Goal: Task Accomplishment & Management: Complete application form

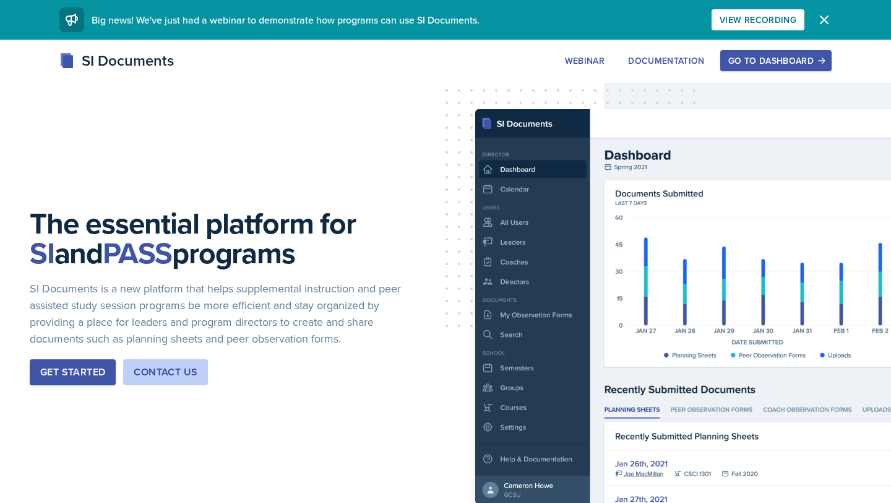
click at [755, 61] on div "Go to Dashboard" at bounding box center [776, 61] width 95 height 10
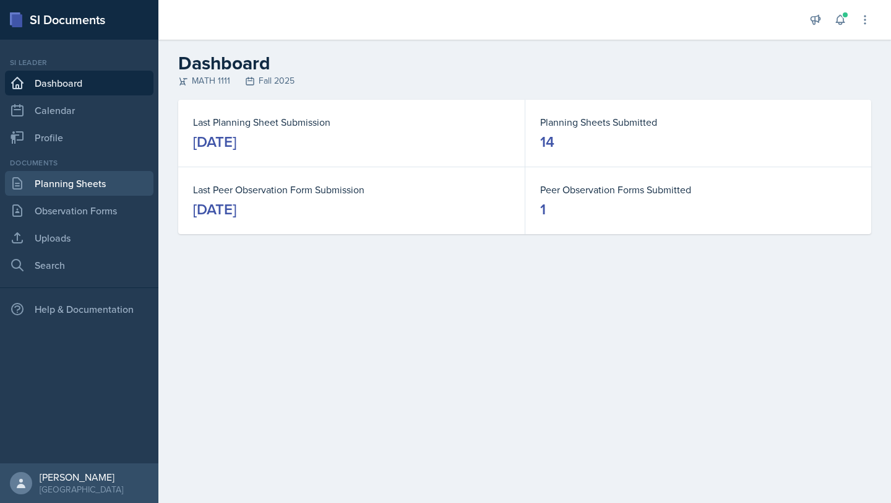
click at [68, 177] on link "Planning Sheets" at bounding box center [79, 183] width 149 height 25
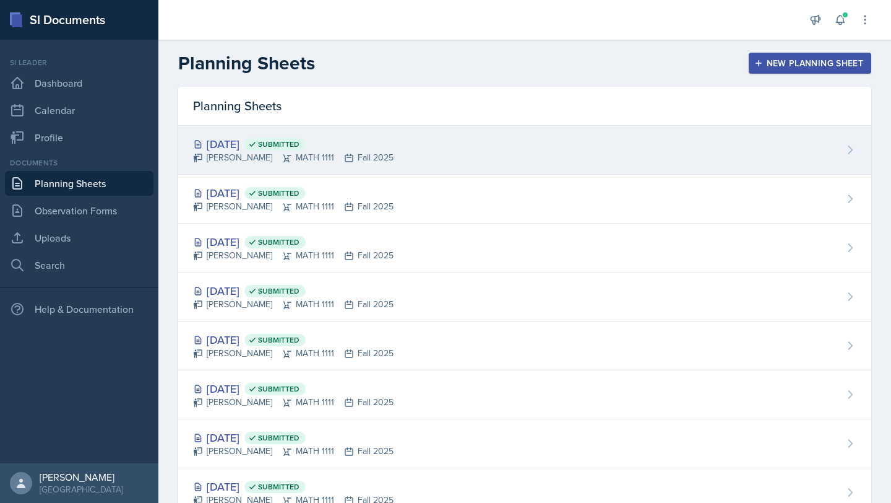
click at [241, 159] on div "[PERSON_NAME] MATH 1111 Fall 2025" at bounding box center [293, 157] width 201 height 13
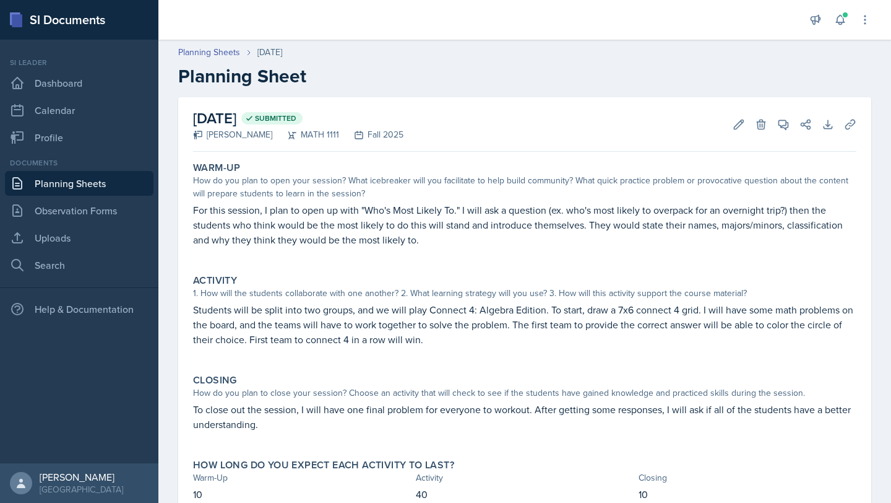
click at [265, 240] on p "For this session, I plan to open up with "Who's Most Likely To." I will ask a q…" at bounding box center [525, 224] width 664 height 45
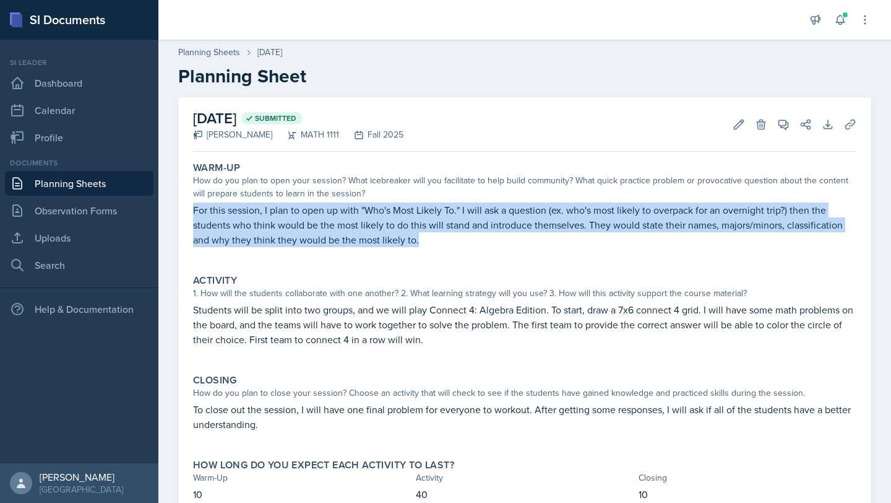
click at [265, 240] on p "For this session, I plan to open up with "Who's Most Likely To." I will ask a q…" at bounding box center [525, 224] width 664 height 45
copy p "For this session, I plan to open up with "Who's Most Likely To." I will ask a q…"
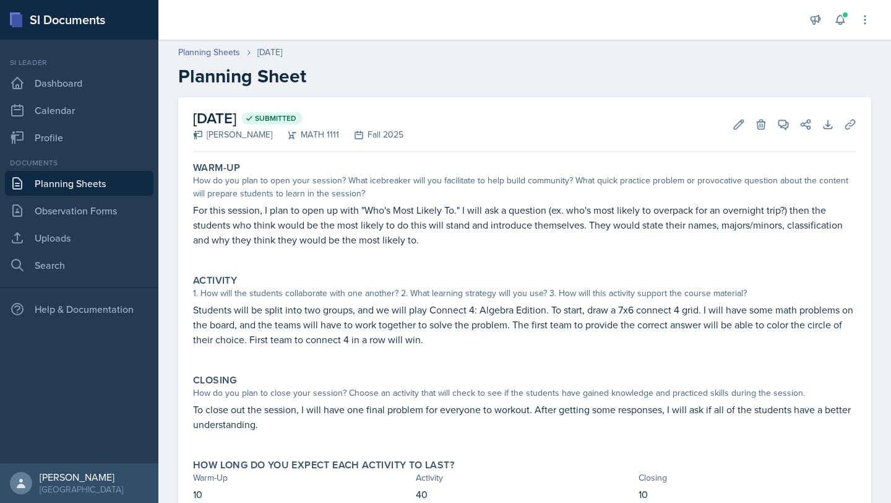
click at [397, 313] on p "Students will be split into two groups, and we will play Connect 4: Algebra Edi…" at bounding box center [525, 324] width 664 height 45
click at [398, 313] on p "Students will be split into two groups, and we will play Connect 4: Algebra Edi…" at bounding box center [525, 324] width 664 height 45
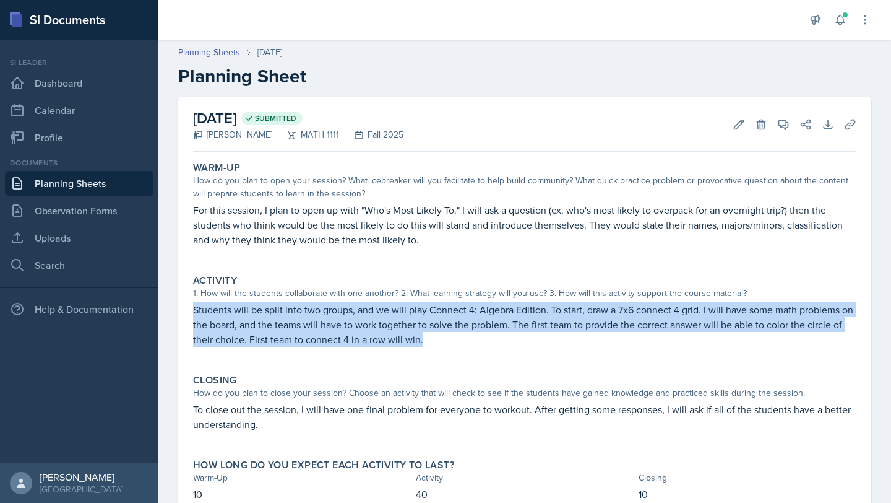
click at [398, 313] on p "Students will be split into two groups, and we will play Connect 4: Algebra Edi…" at bounding box center [525, 324] width 664 height 45
copy p "Students will be split into two groups, and we will play Connect 4: Algebra Edi…"
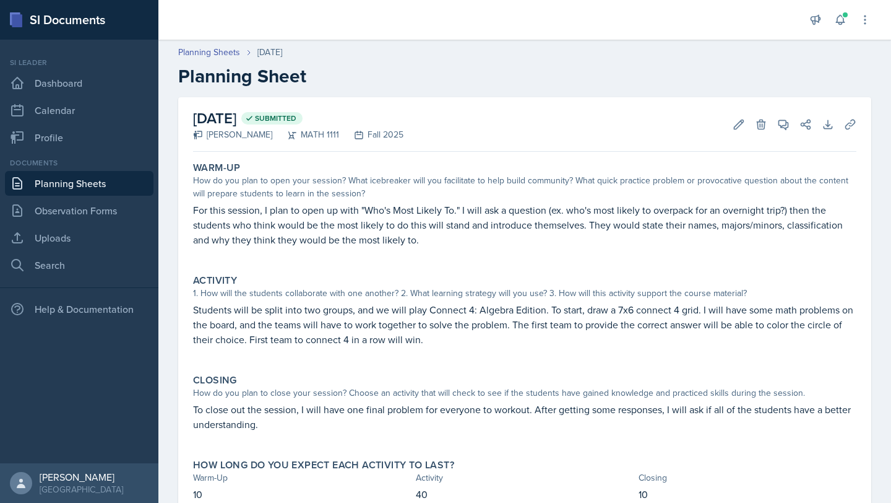
click at [438, 407] on p "To close out the session, I will have one final problem for everyone to workout…" at bounding box center [525, 417] width 664 height 30
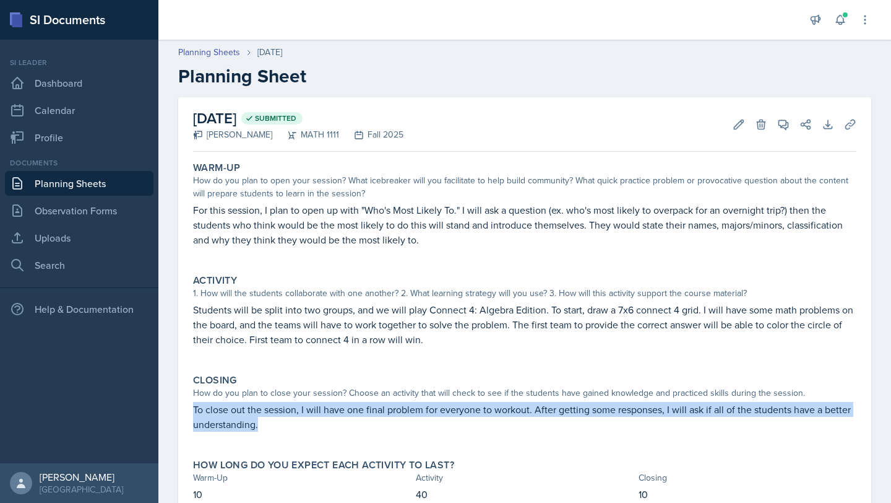
click at [438, 407] on p "To close out the session, I will have one final problem for everyone to workout…" at bounding box center [525, 417] width 664 height 30
copy p "To close out the session, I will have one final problem for everyone to workout…"
click at [216, 53] on link "Planning Sheets" at bounding box center [209, 52] width 62 height 13
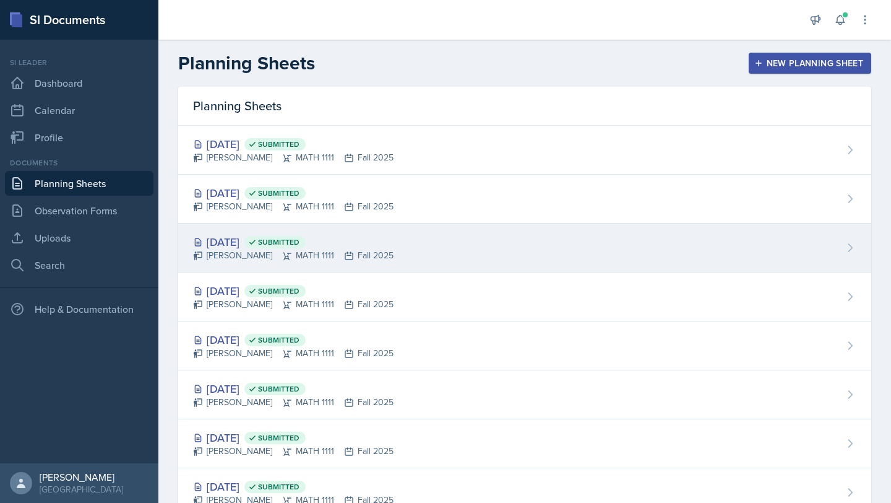
click at [294, 245] on span "Submitted" at bounding box center [278, 242] width 41 height 10
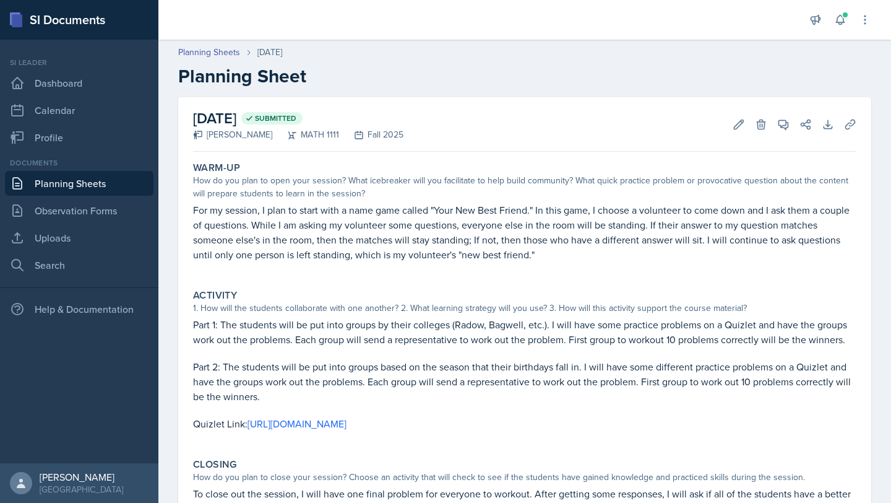
click at [294, 245] on p "For my session, I plan to start with a name game called "Your New Best Friend."…" at bounding box center [525, 231] width 664 height 59
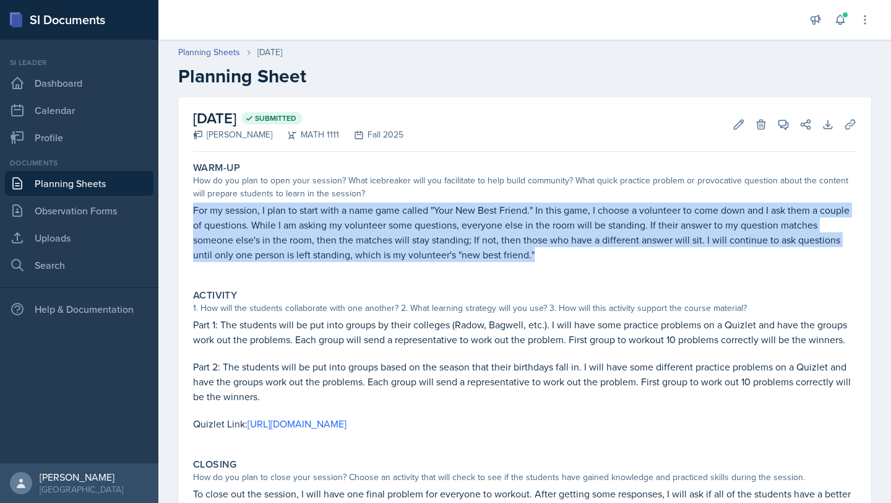
click at [294, 245] on p "For my session, I plan to start with a name game called "Your New Best Friend."…" at bounding box center [525, 231] width 664 height 59
copy p "For my session, I plan to start with a name game called "Your New Best Friend."…"
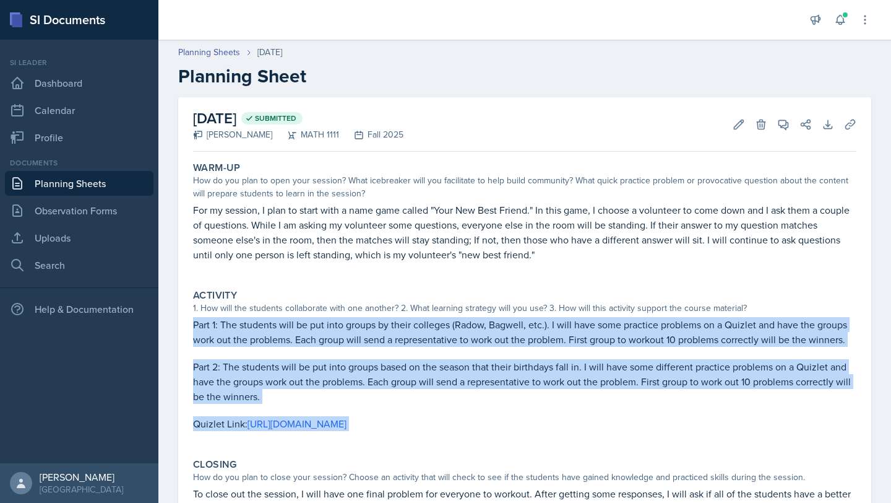
drag, startPoint x: 191, startPoint y: 325, endPoint x: 854, endPoint y: 439, distance: 672.1
click at [854, 449] on div "Warm-Up How do you plan to open your session? What icebreaker will you facilita…" at bounding box center [525, 381] width 664 height 449
copy div "Part 1: The students will be put into groups by their colleges (Radow, Bagwell,…"
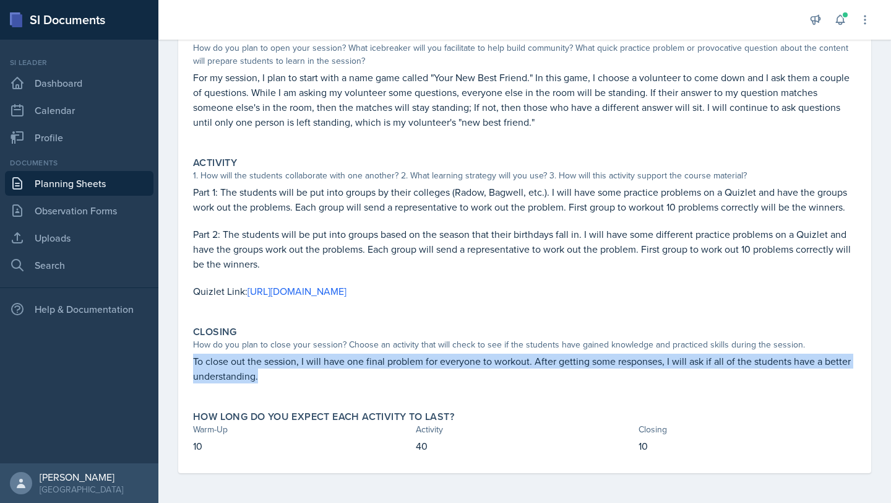
drag, startPoint x: 194, startPoint y: 362, endPoint x: 284, endPoint y: 384, distance: 92.0
click at [284, 386] on div "To close out the session, I will have one final problem for everyone to workout…" at bounding box center [525, 374] width 664 height 42
copy p "To close out the session, I will have one final problem for everyone to workout…"
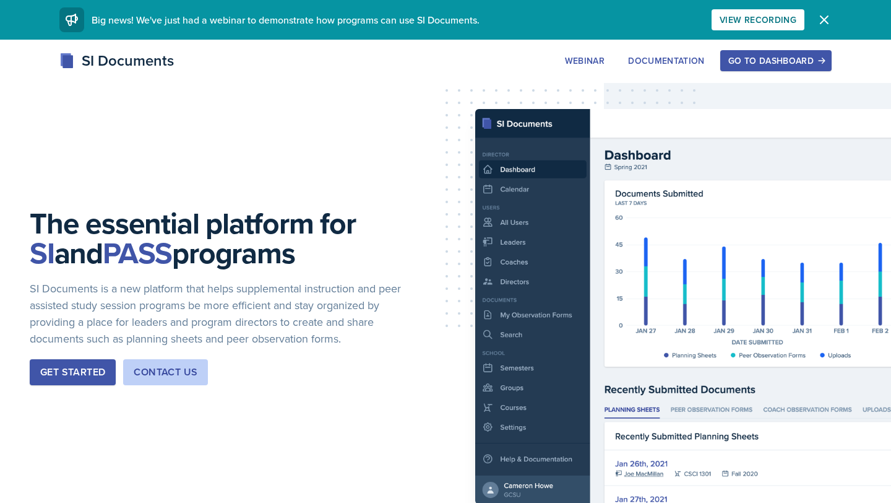
click at [787, 56] on div "Go to Dashboard" at bounding box center [776, 61] width 95 height 10
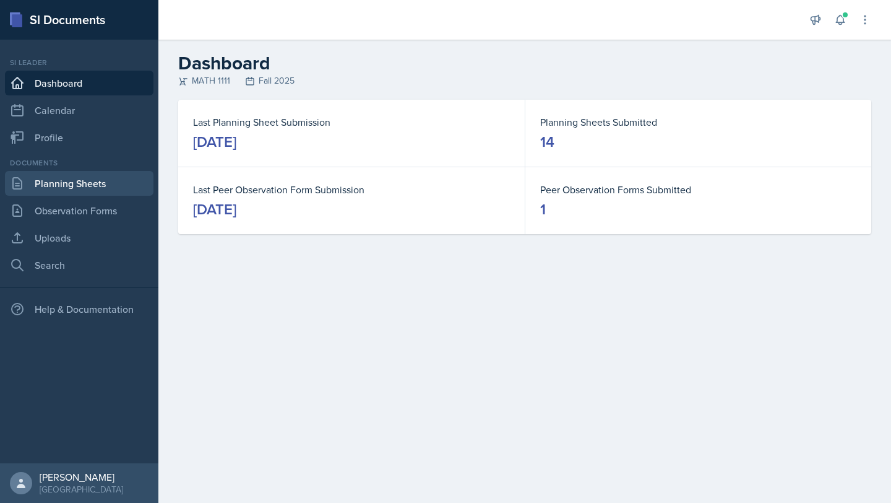
click at [97, 187] on link "Planning Sheets" at bounding box center [79, 183] width 149 height 25
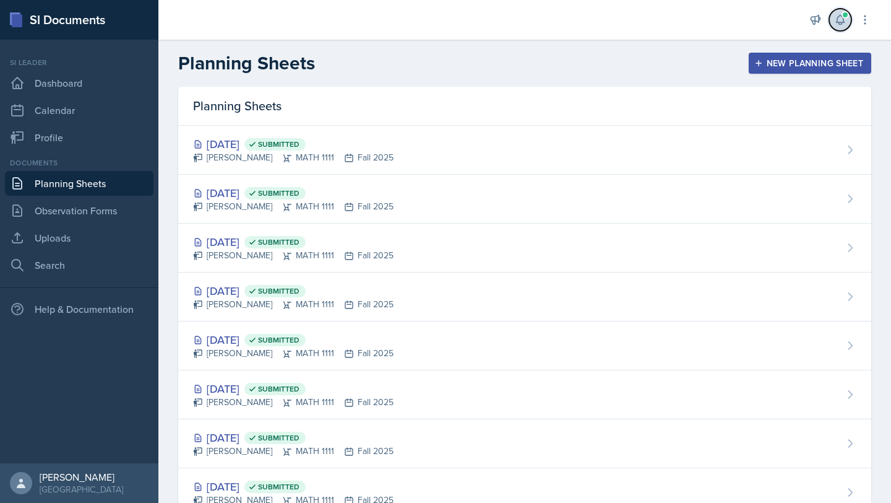
click at [843, 10] on button at bounding box center [841, 20] width 22 height 22
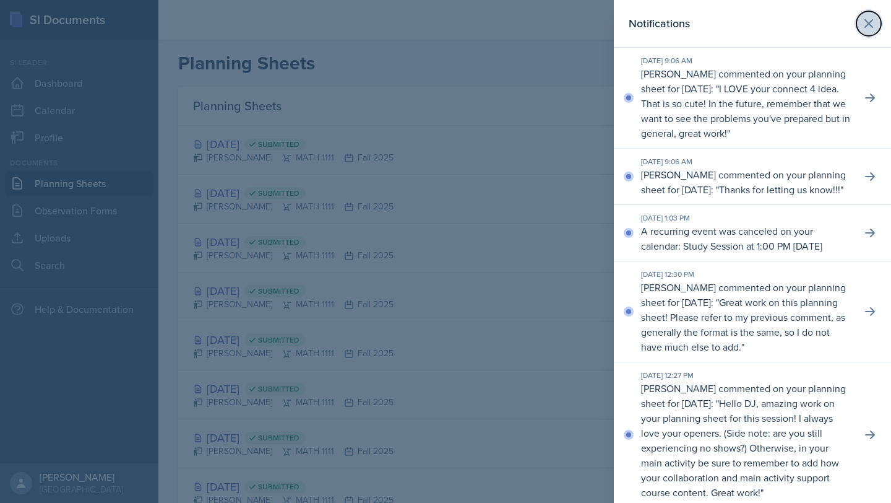
click at [876, 16] on icon at bounding box center [869, 23] width 15 height 15
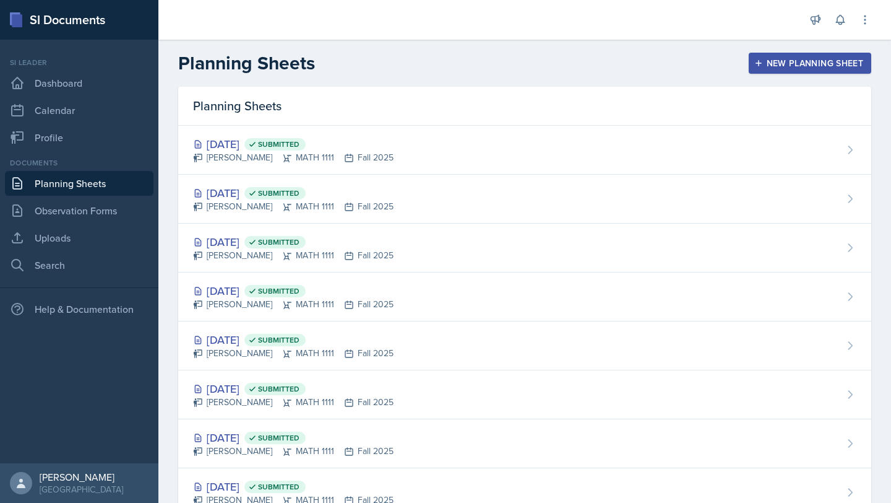
click at [813, 62] on div "New Planning Sheet" at bounding box center [810, 63] width 106 height 10
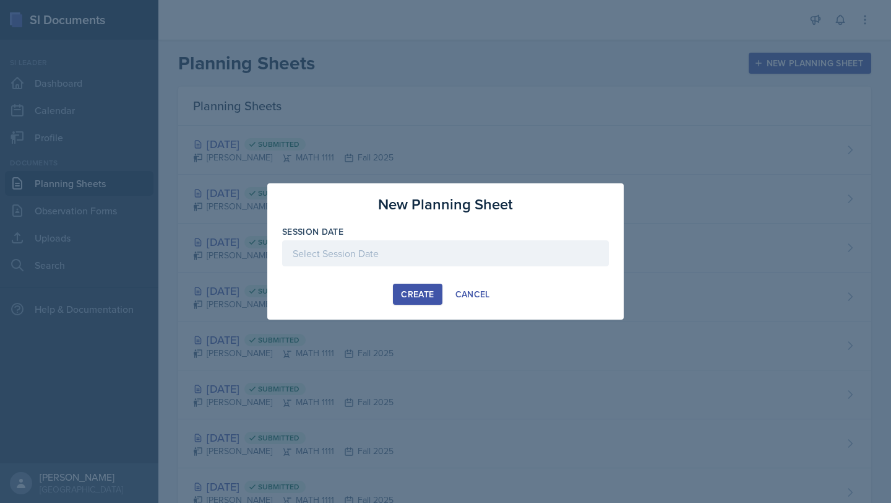
click at [426, 256] on div at bounding box center [445, 253] width 327 height 26
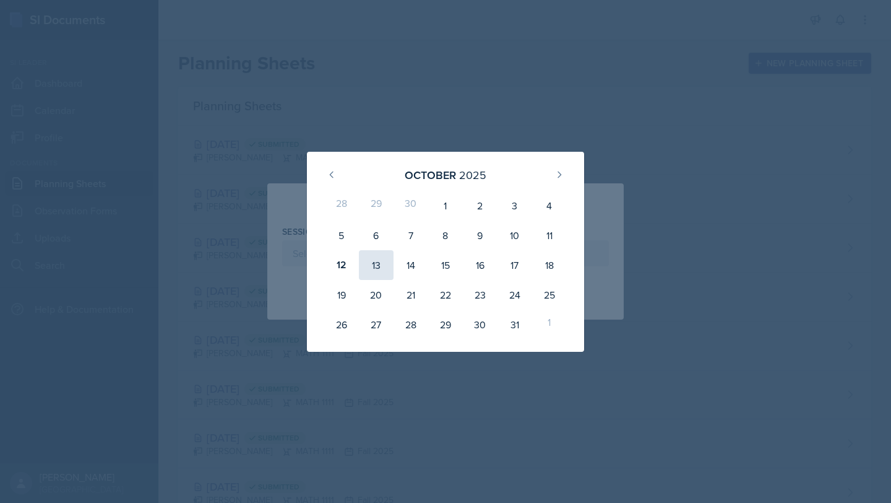
click at [377, 266] on div "13" at bounding box center [376, 265] width 35 height 30
type input "[DATE]"
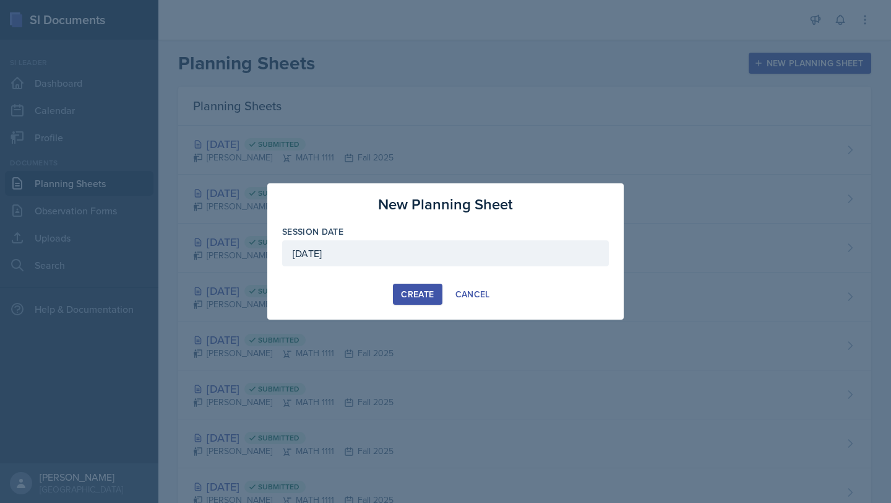
click at [425, 292] on div "Create" at bounding box center [417, 294] width 33 height 10
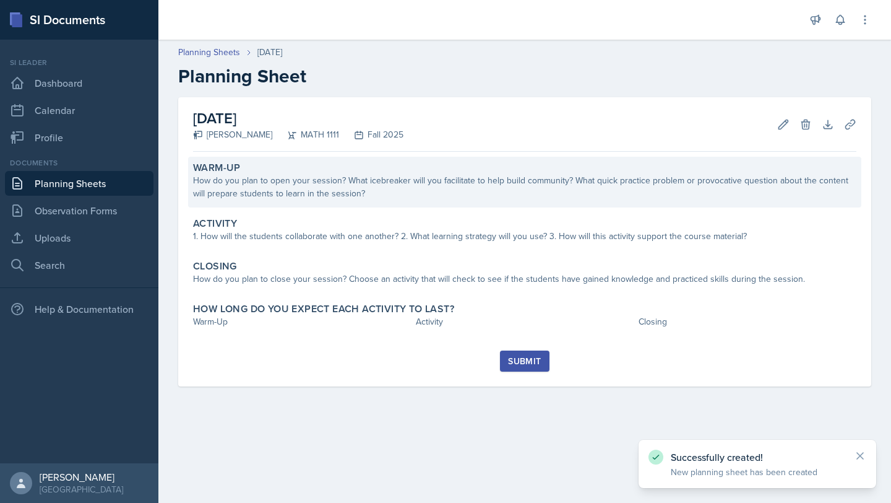
click at [455, 206] on div "Warm-Up How do you plan to open your session? What icebreaker will you facilita…" at bounding box center [525, 182] width 674 height 51
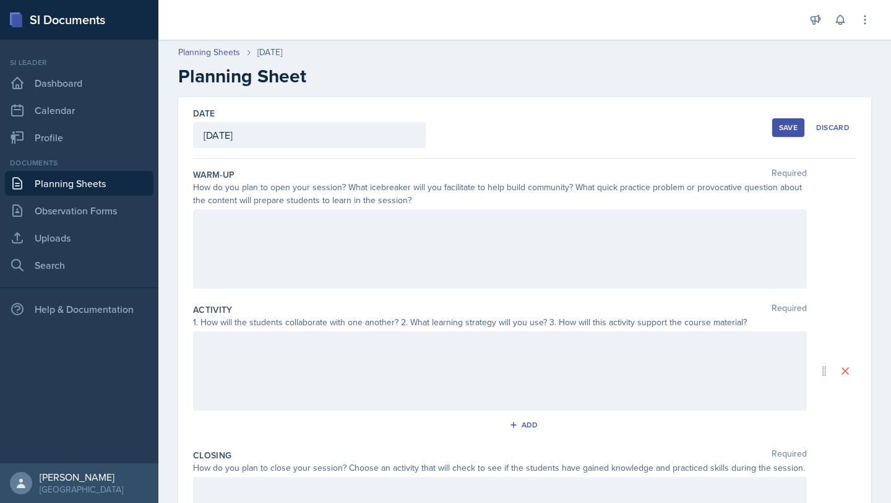
click at [487, 233] on div at bounding box center [500, 248] width 614 height 79
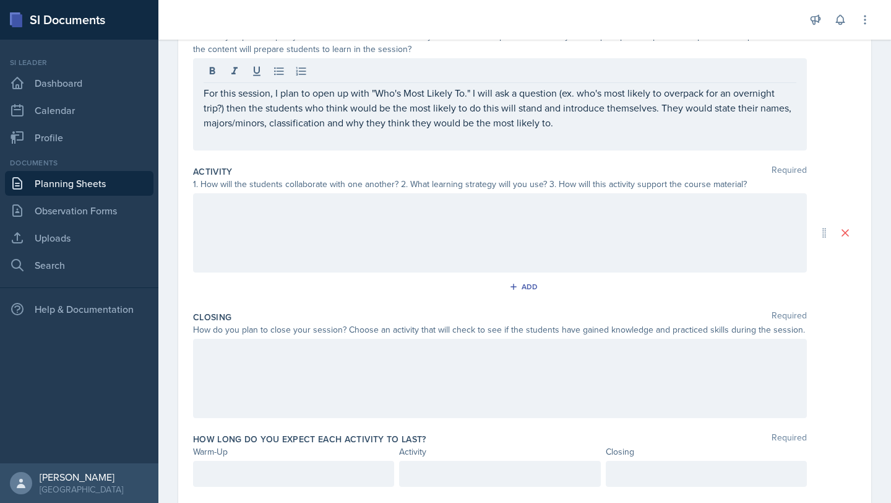
click at [487, 233] on div at bounding box center [500, 232] width 614 height 79
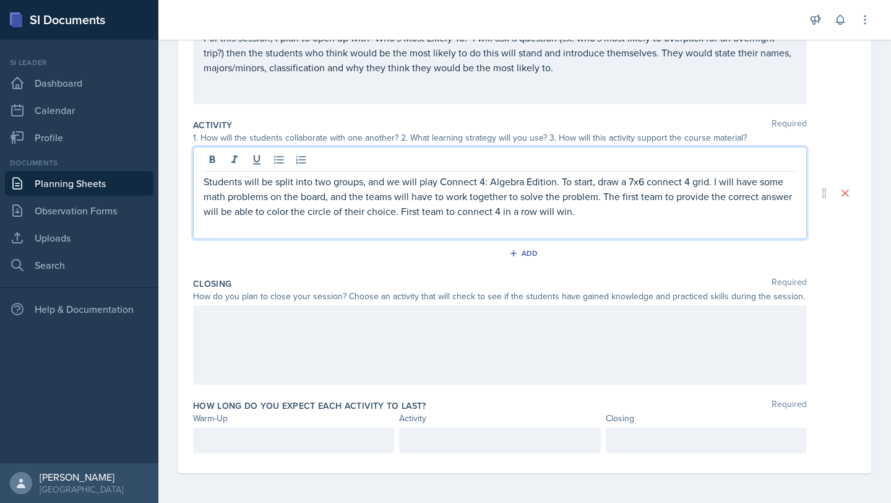
click at [516, 334] on div at bounding box center [500, 344] width 614 height 79
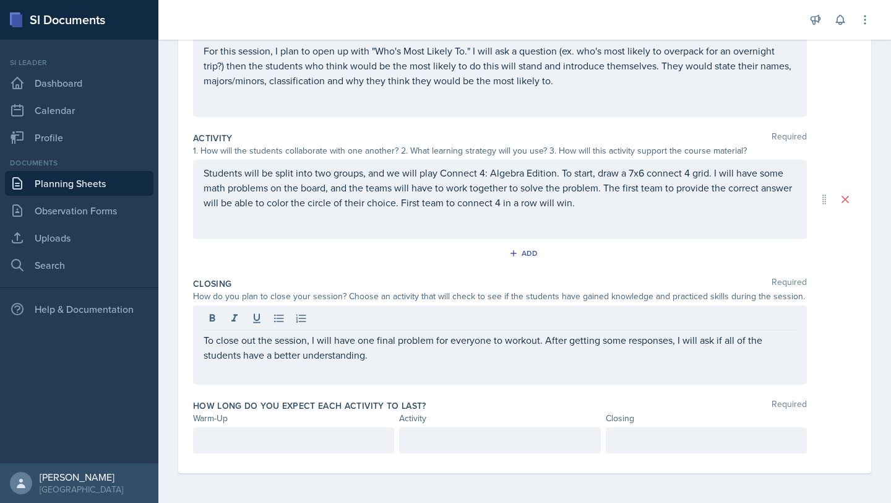
click at [364, 448] on div at bounding box center [293, 440] width 201 height 26
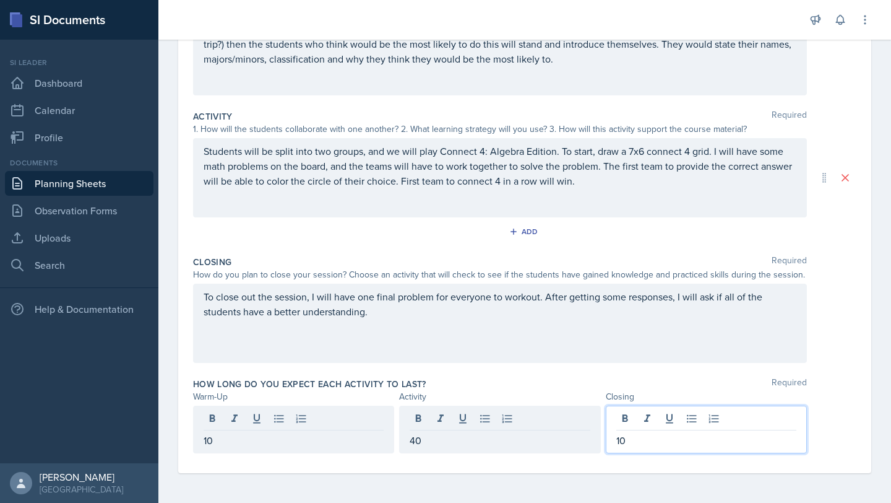
scroll to position [0, 0]
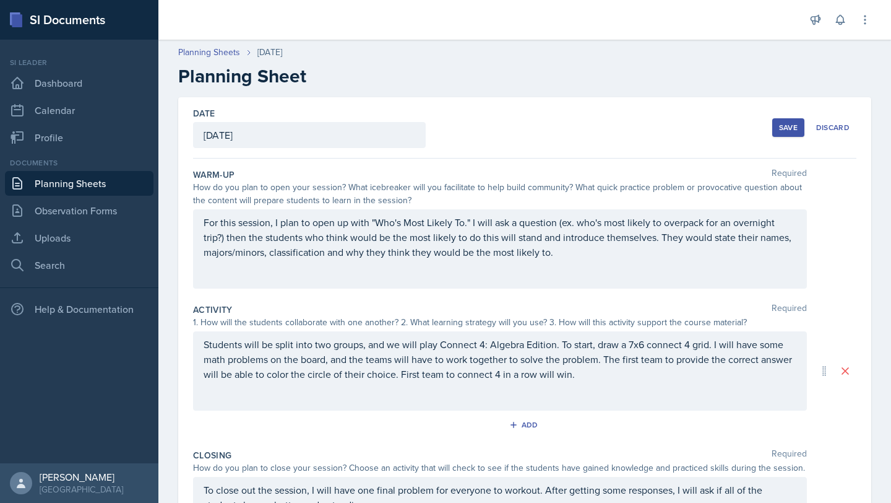
click at [786, 130] on div "Save" at bounding box center [788, 128] width 19 height 10
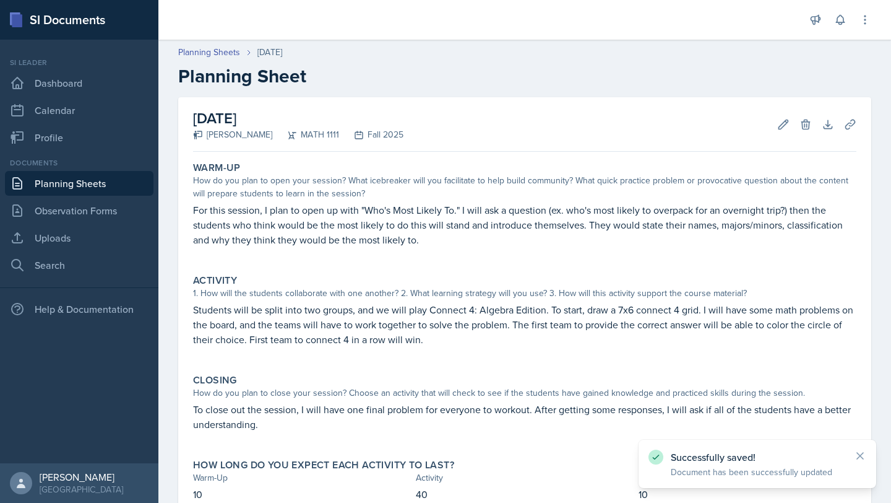
scroll to position [84, 0]
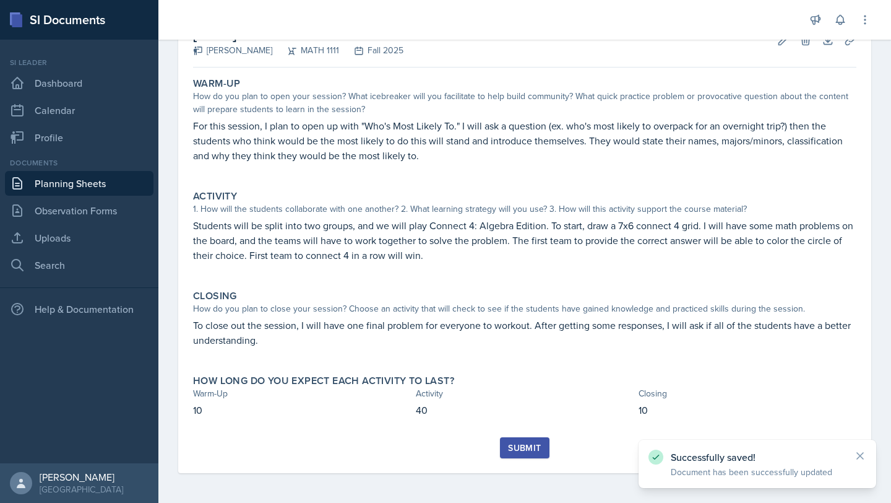
click at [527, 449] on div "Submit" at bounding box center [524, 448] width 33 height 10
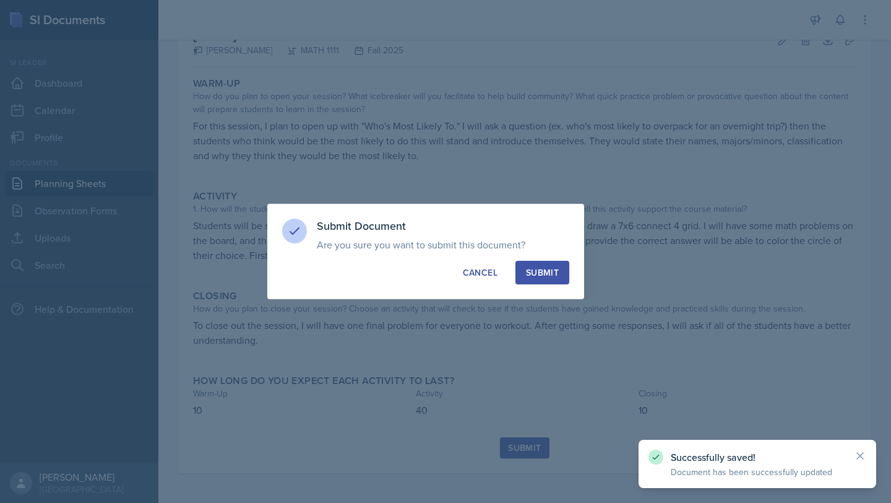
click at [542, 267] on div "Submit" at bounding box center [542, 272] width 33 height 12
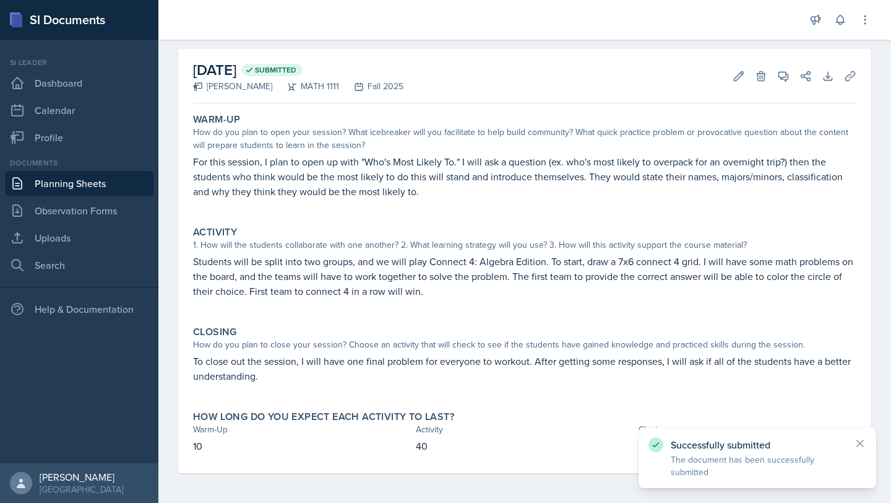
scroll to position [0, 0]
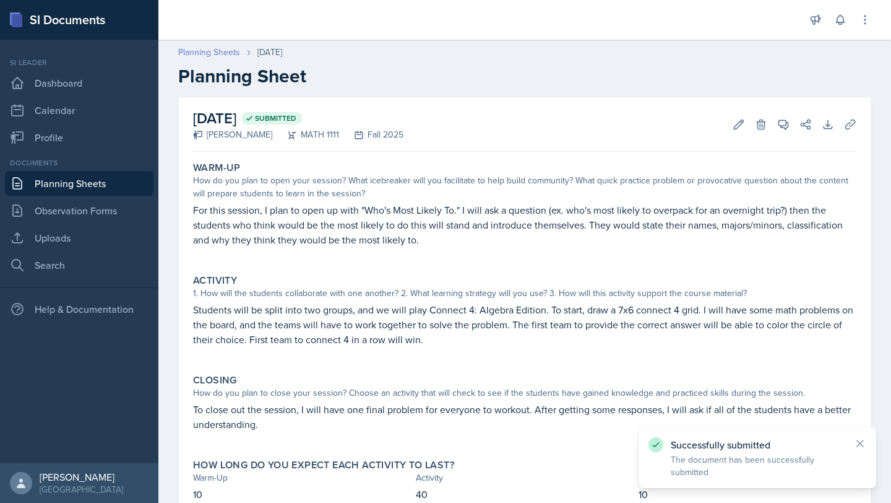
click at [209, 51] on link "Planning Sheets" at bounding box center [209, 52] width 62 height 13
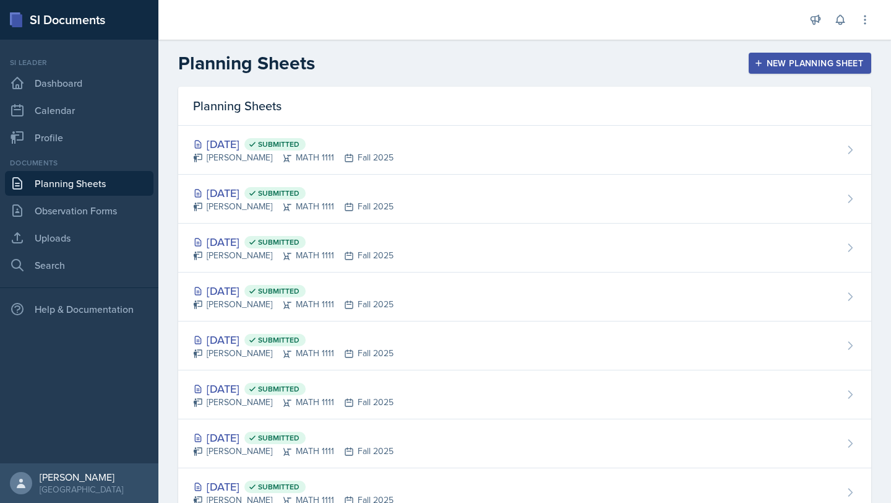
click at [800, 58] on div "New Planning Sheet" at bounding box center [810, 63] width 106 height 10
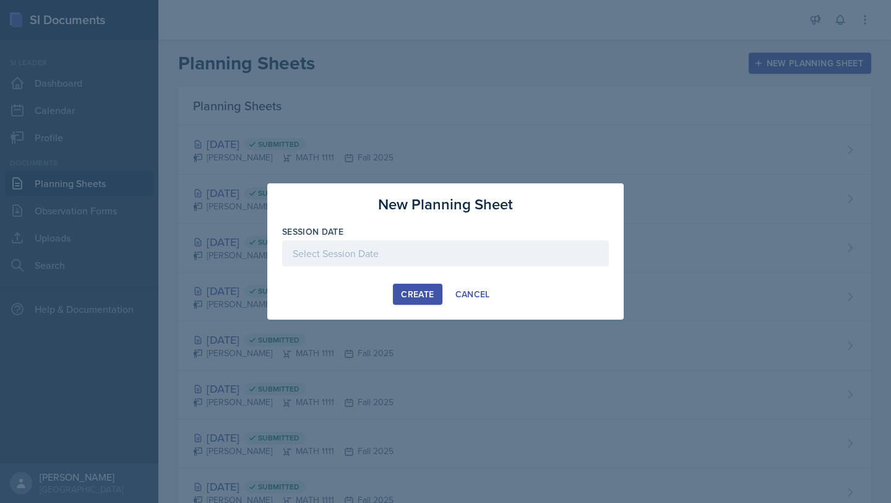
click at [419, 260] on div at bounding box center [445, 253] width 327 height 26
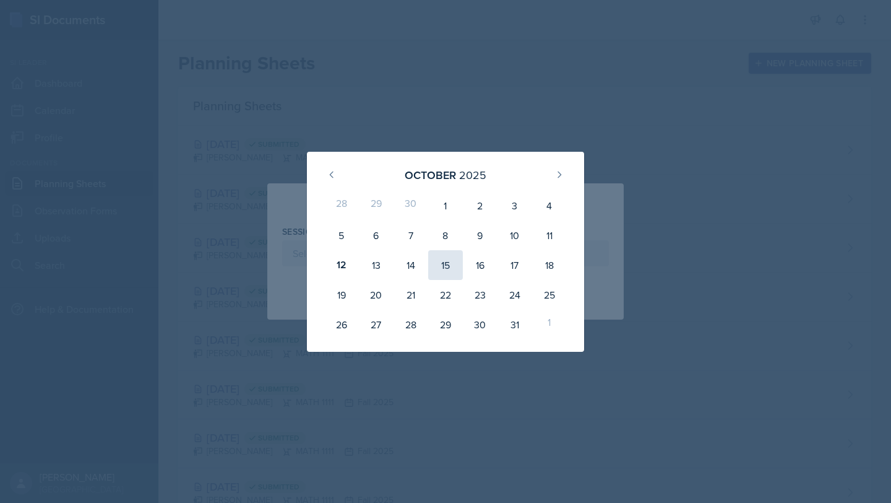
click at [456, 259] on div "15" at bounding box center [445, 265] width 35 height 30
type input "[DATE]"
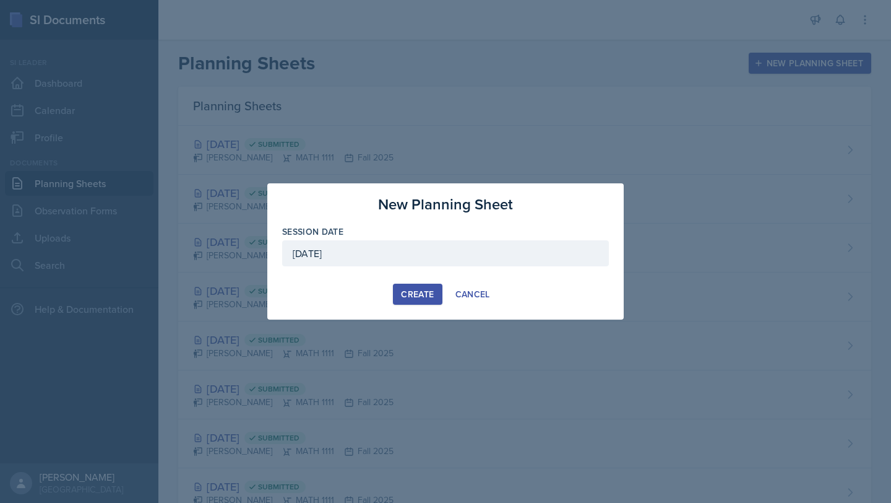
click at [434, 285] on button "Create" at bounding box center [417, 294] width 49 height 21
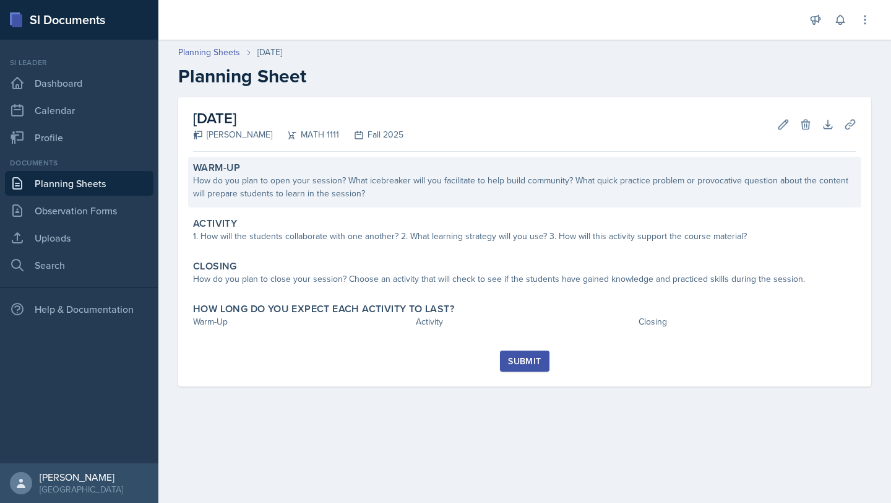
click at [525, 202] on div "Warm-Up How do you plan to open your session? What icebreaker will you facilita…" at bounding box center [525, 182] width 674 height 51
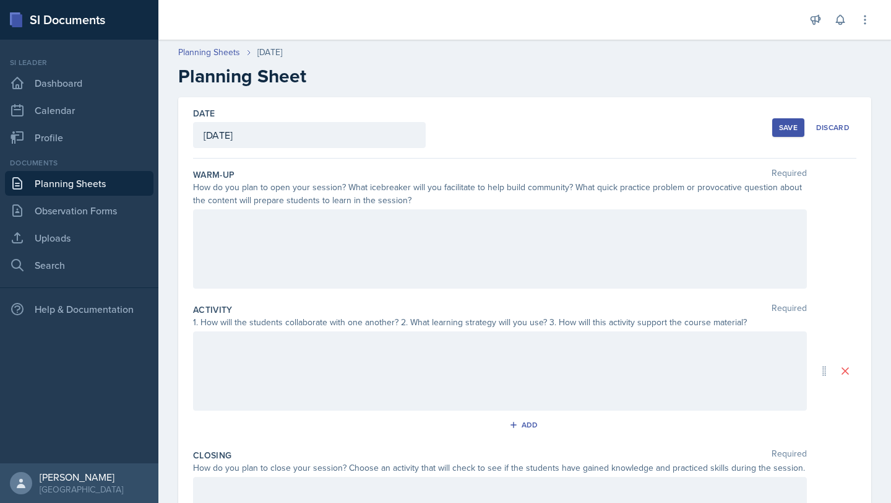
click at [538, 287] on div at bounding box center [500, 248] width 614 height 79
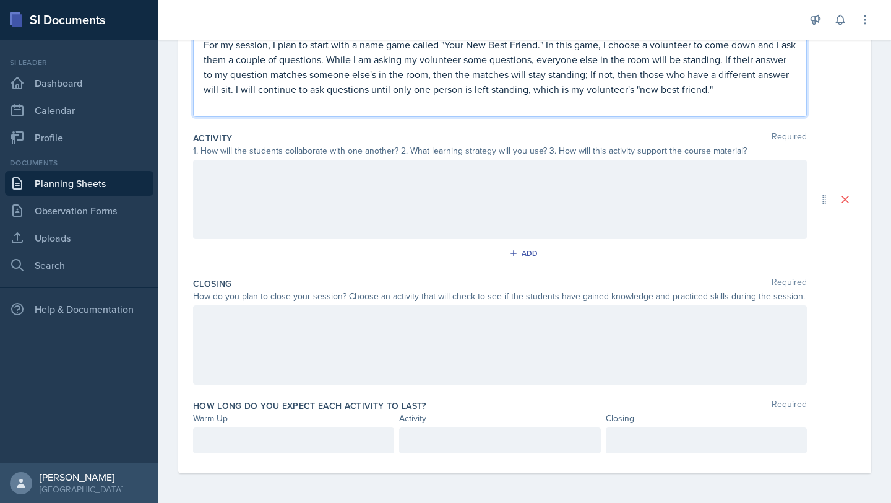
click at [581, 176] on div at bounding box center [500, 199] width 614 height 79
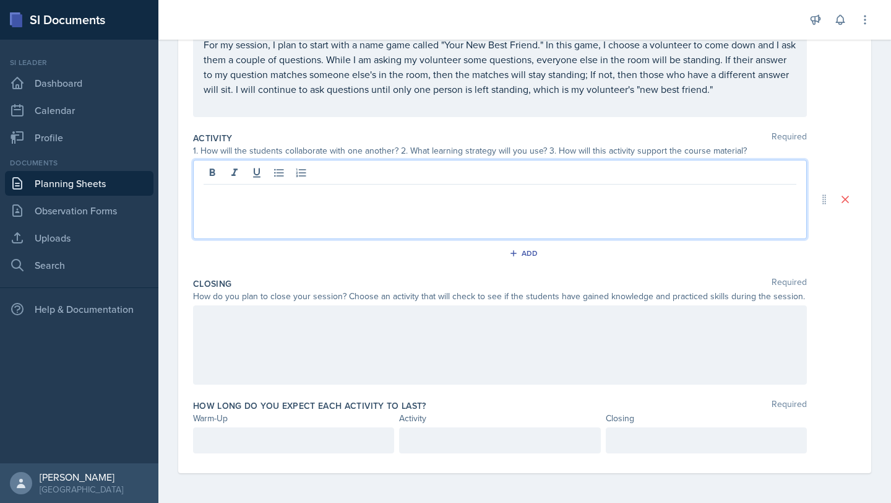
scroll to position [178, 0]
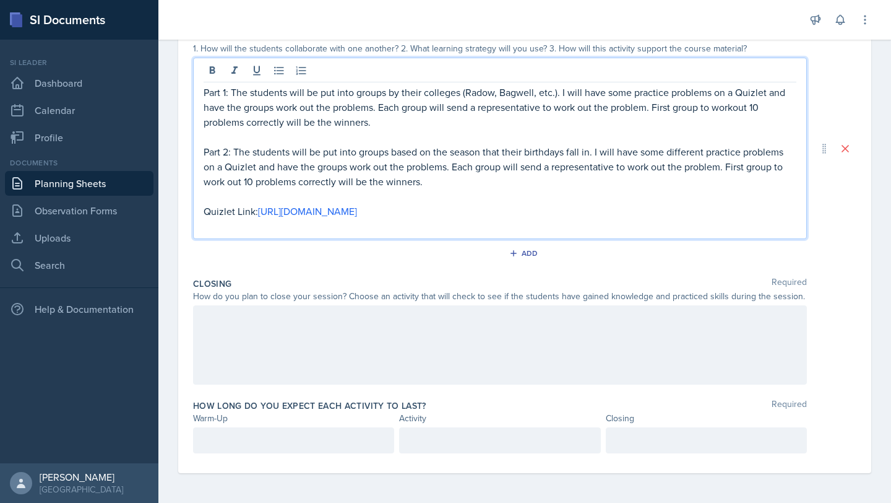
click at [500, 336] on div at bounding box center [500, 344] width 614 height 79
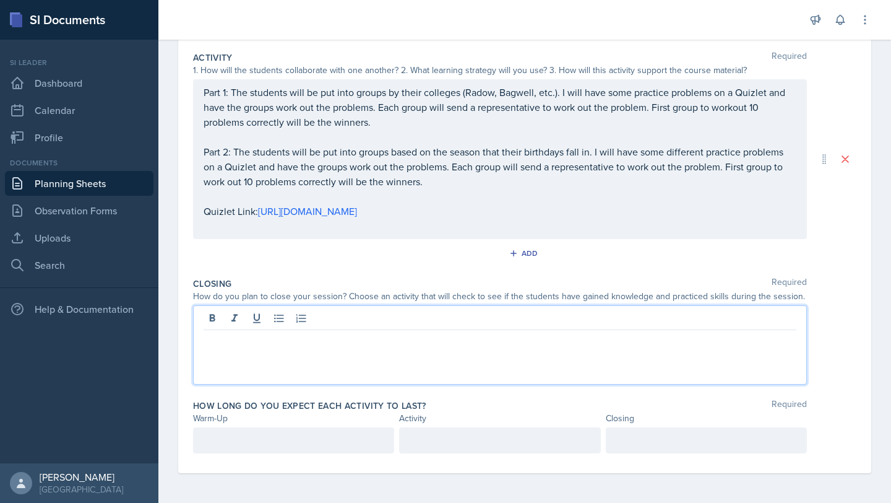
scroll to position [273, 0]
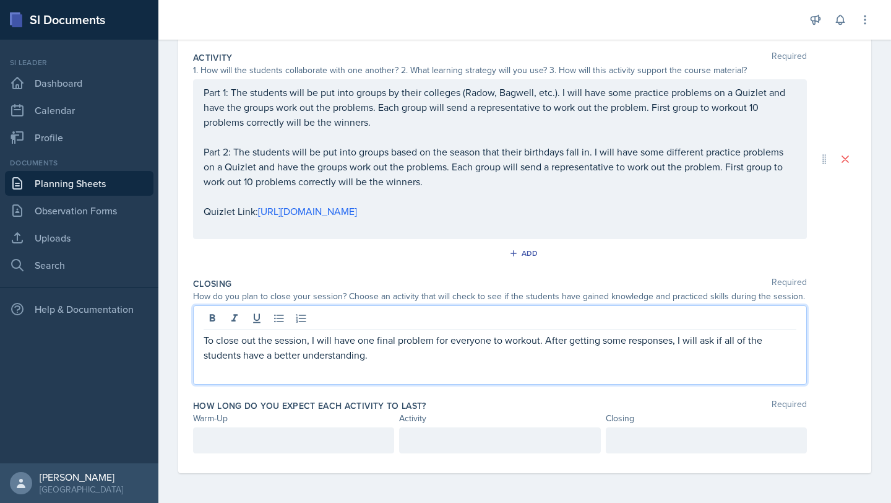
click at [368, 426] on div "How long do you expect each activity to last? Required Warm-Up Activity Closing" at bounding box center [525, 428] width 664 height 69
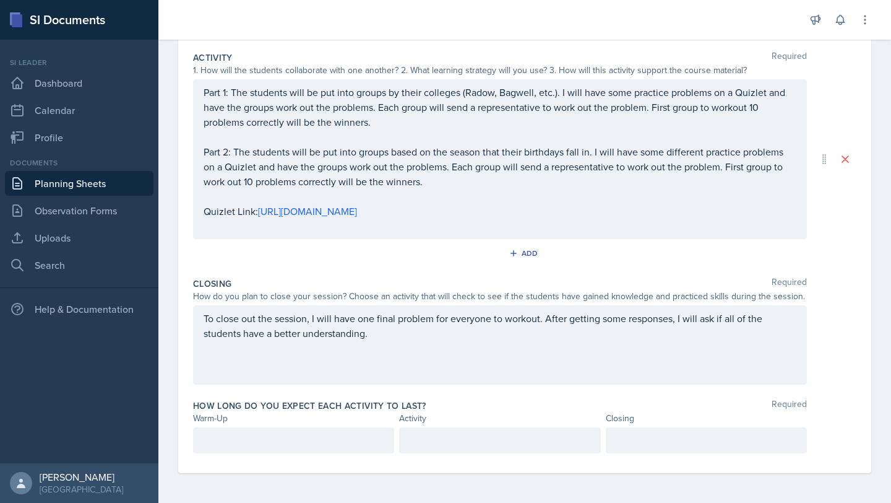
click at [361, 456] on div "How long do you expect each activity to last? Required Warm-Up Activity Closing" at bounding box center [525, 428] width 664 height 69
click at [365, 448] on div at bounding box center [293, 440] width 201 height 26
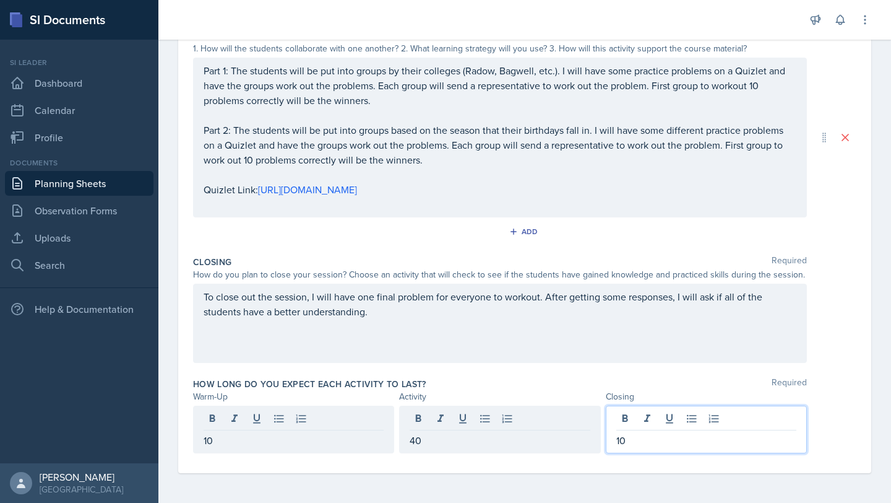
click at [546, 387] on div "How long do you expect each activity to last? Required" at bounding box center [525, 384] width 664 height 12
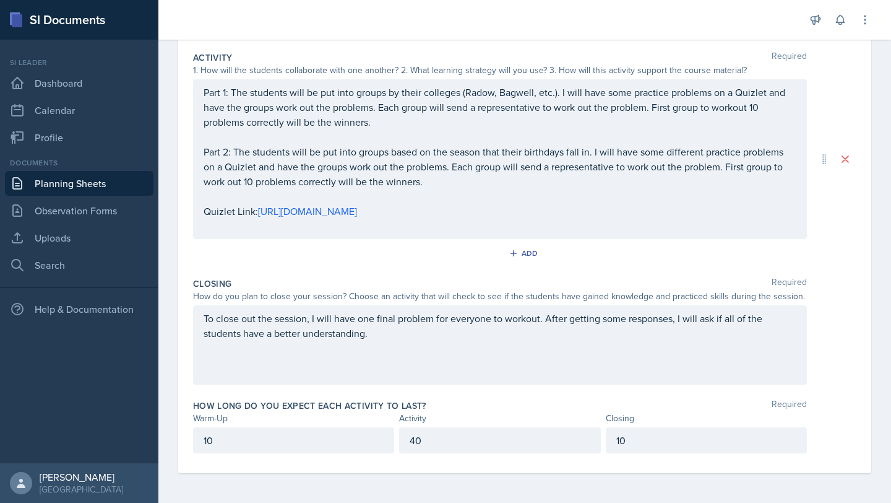
scroll to position [0, 0]
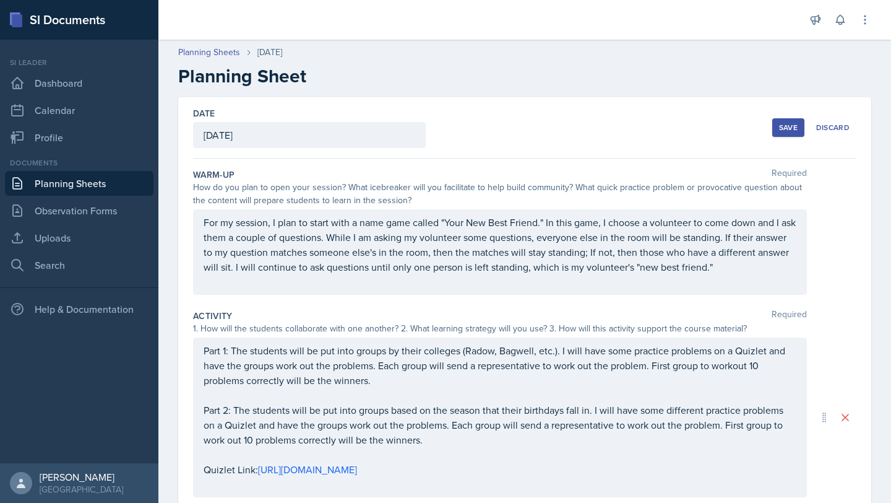
click at [792, 127] on div "Save" at bounding box center [788, 128] width 19 height 10
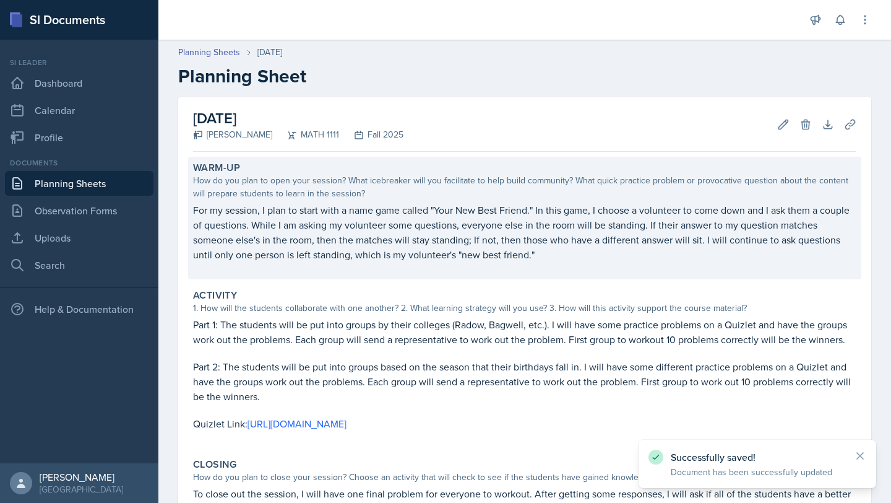
scroll to position [168, 0]
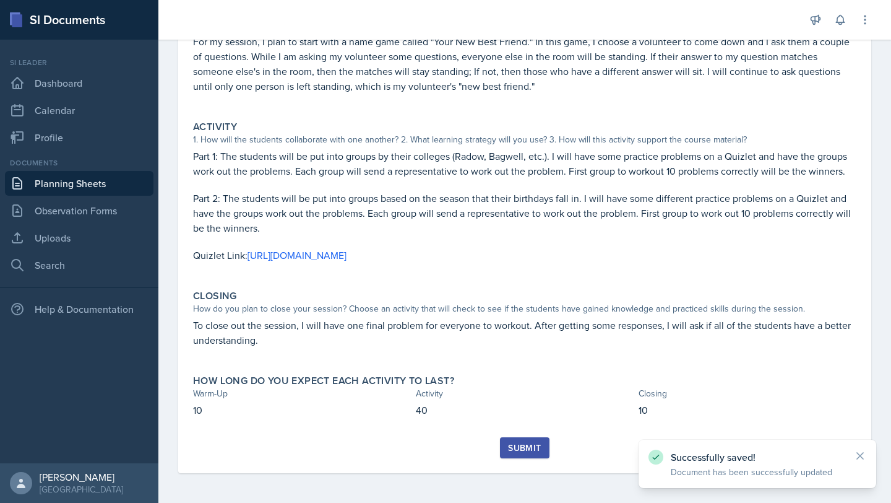
click at [512, 443] on div "Submit" at bounding box center [524, 448] width 33 height 10
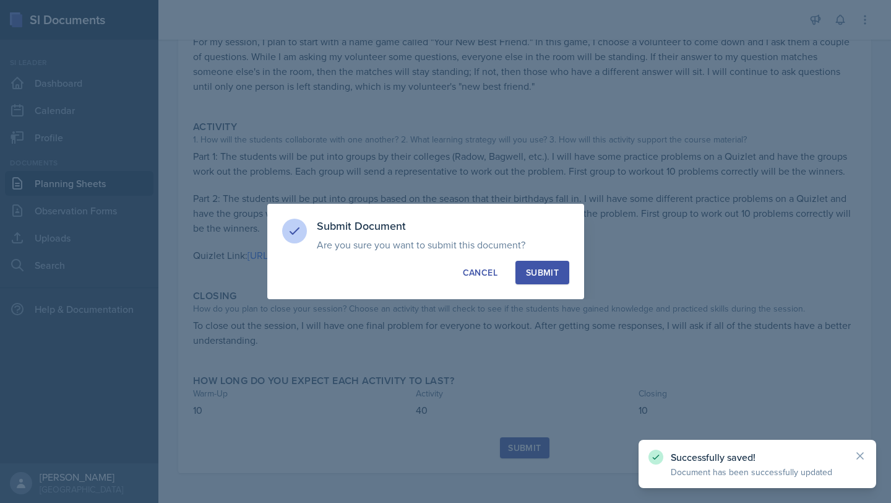
click at [553, 277] on div "Submit" at bounding box center [542, 272] width 33 height 12
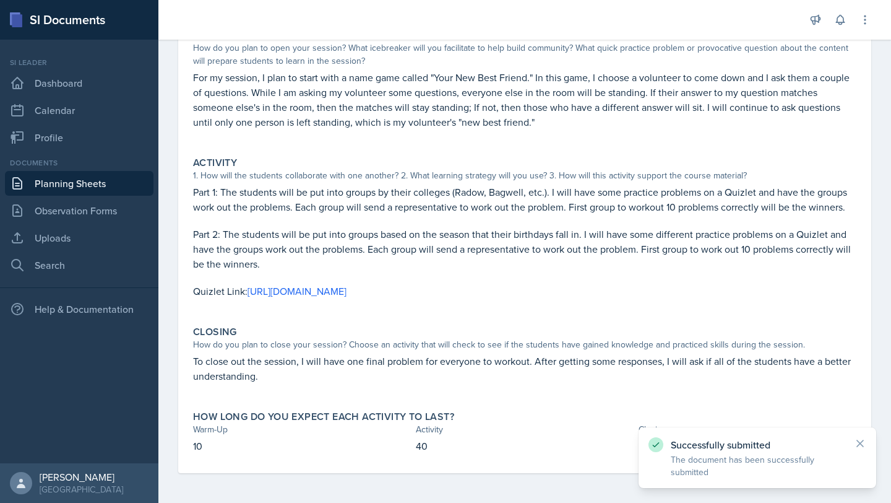
scroll to position [0, 0]
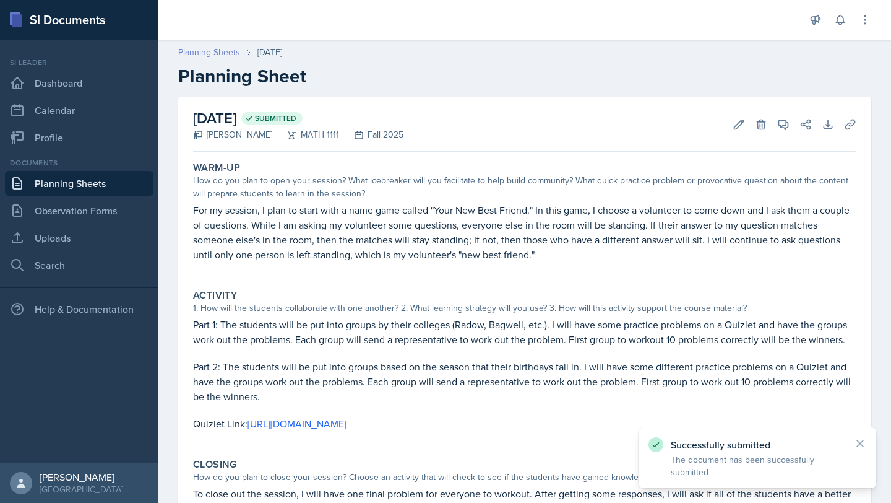
click at [196, 51] on link "Planning Sheets" at bounding box center [209, 52] width 62 height 13
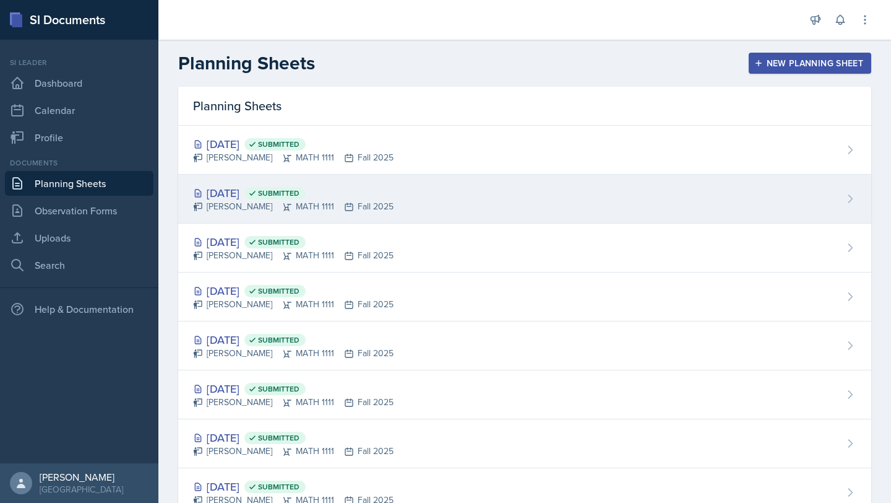
scroll to position [105, 0]
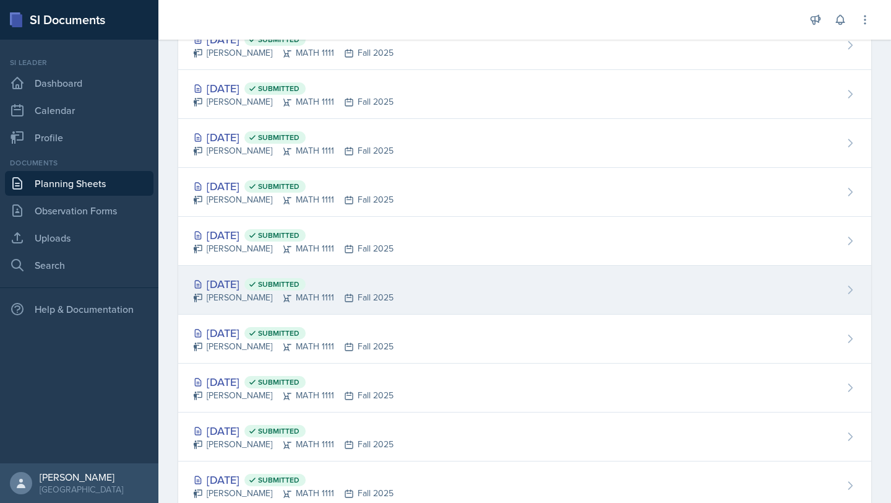
click at [285, 294] on div "[PERSON_NAME] MATH 1111 Fall 2025" at bounding box center [293, 297] width 201 height 13
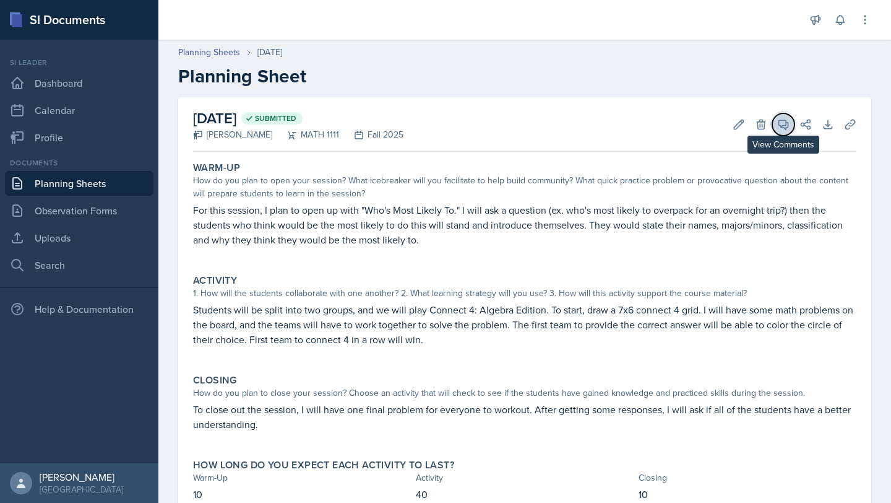
click at [787, 122] on span at bounding box center [788, 120] width 6 height 6
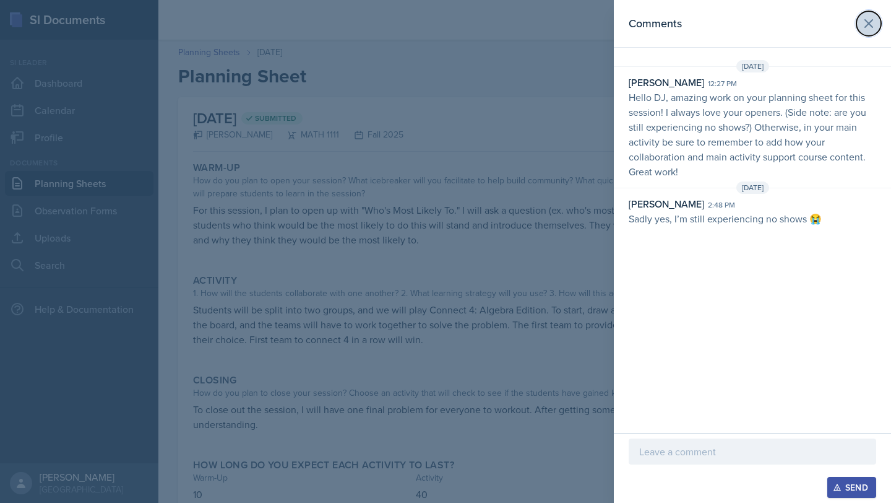
click at [870, 19] on icon at bounding box center [869, 23] width 15 height 15
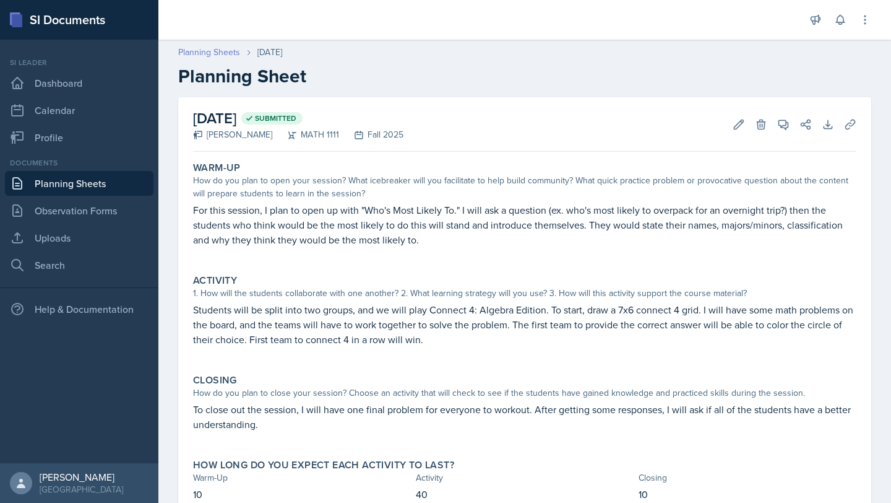
click at [211, 51] on link "Planning Sheets" at bounding box center [209, 52] width 62 height 13
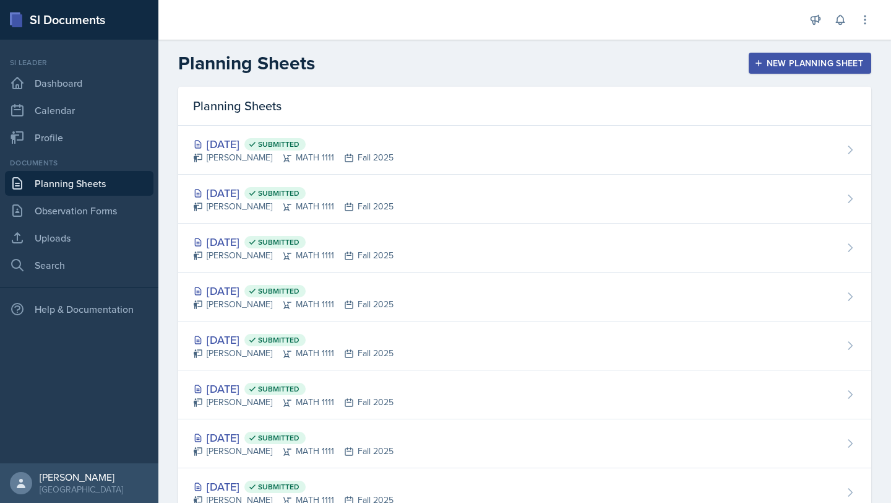
click at [544, 243] on div "[DATE] Submitted [PERSON_NAME] MATH 1111 Fall 2025" at bounding box center [524, 247] width 693 height 49
